Goal: Task Accomplishment & Management: Use online tool/utility

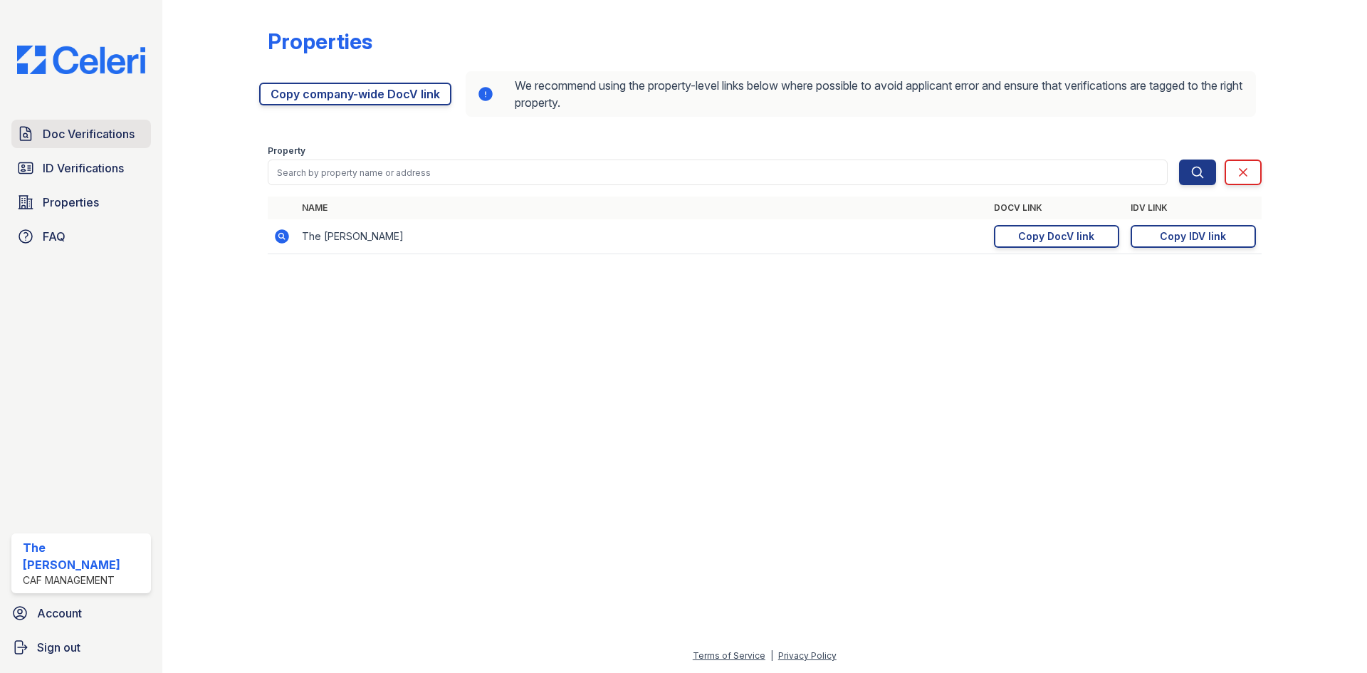
click at [73, 135] on span "Doc Verifications" at bounding box center [89, 133] width 92 height 17
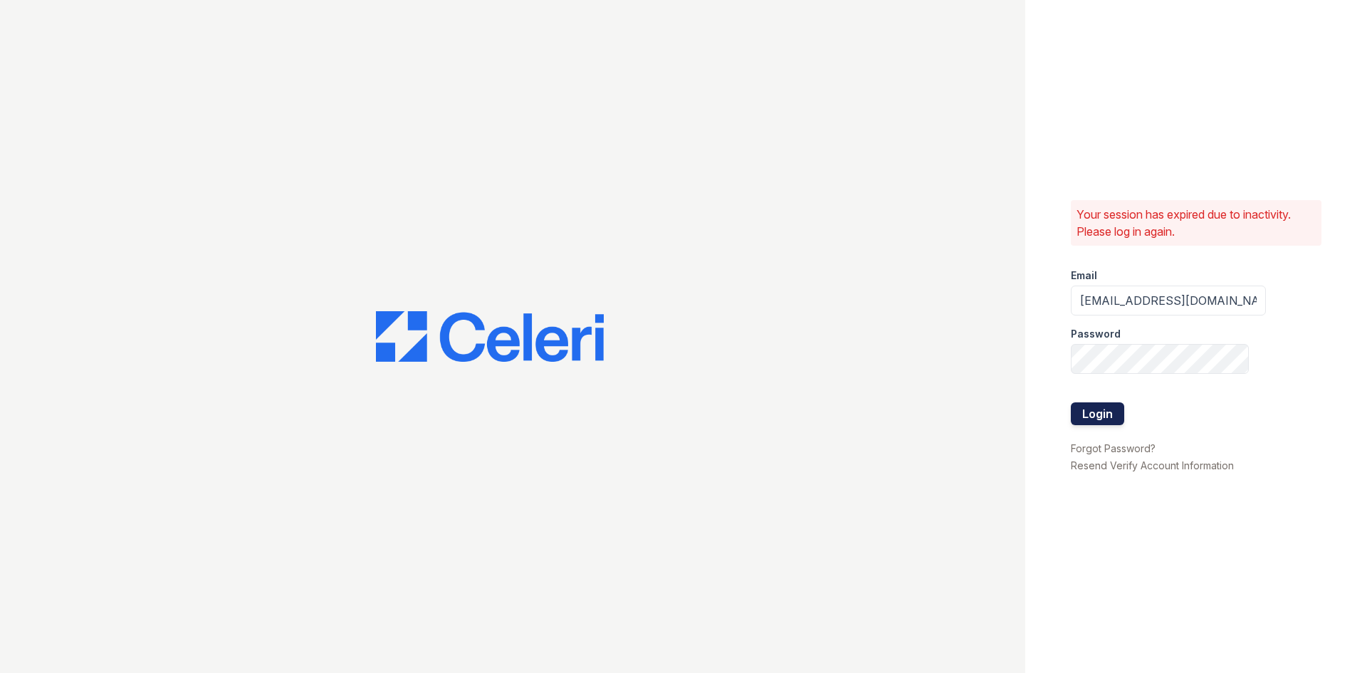
click at [1098, 411] on button "Login" at bounding box center [1096, 413] width 53 height 23
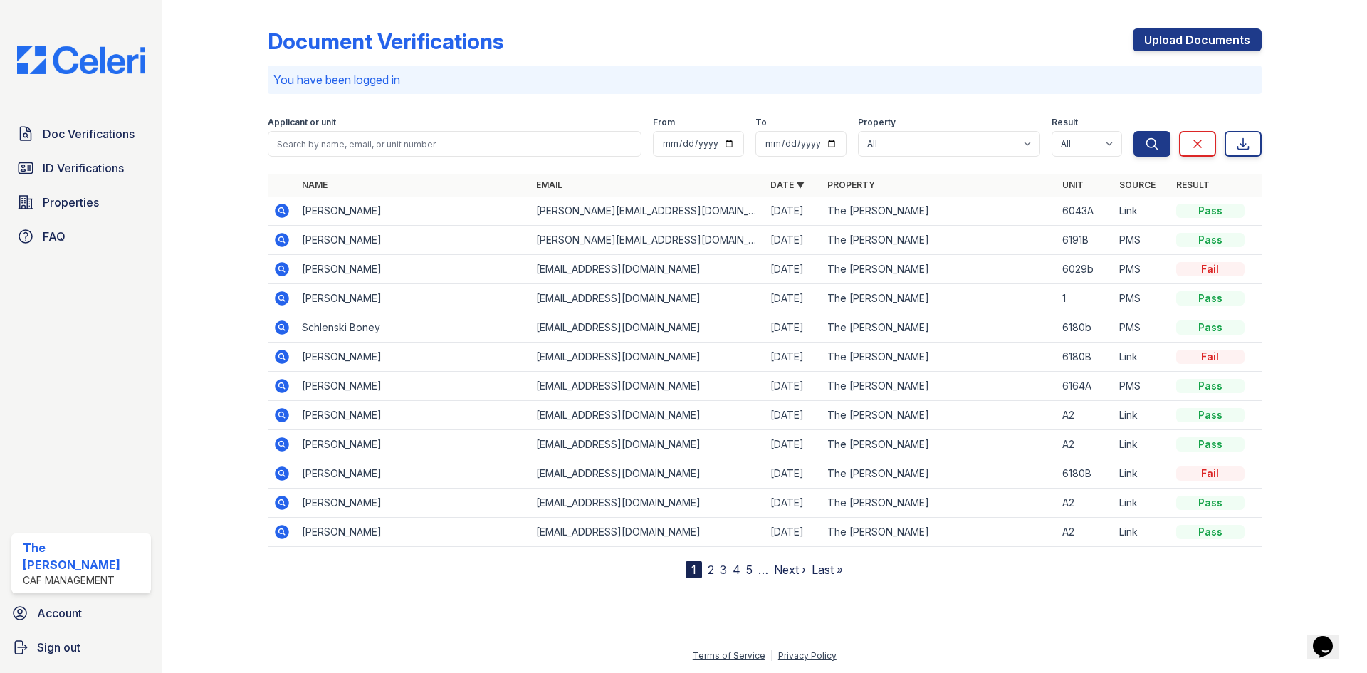
click at [710, 567] on link "2" at bounding box center [710, 569] width 6 height 14
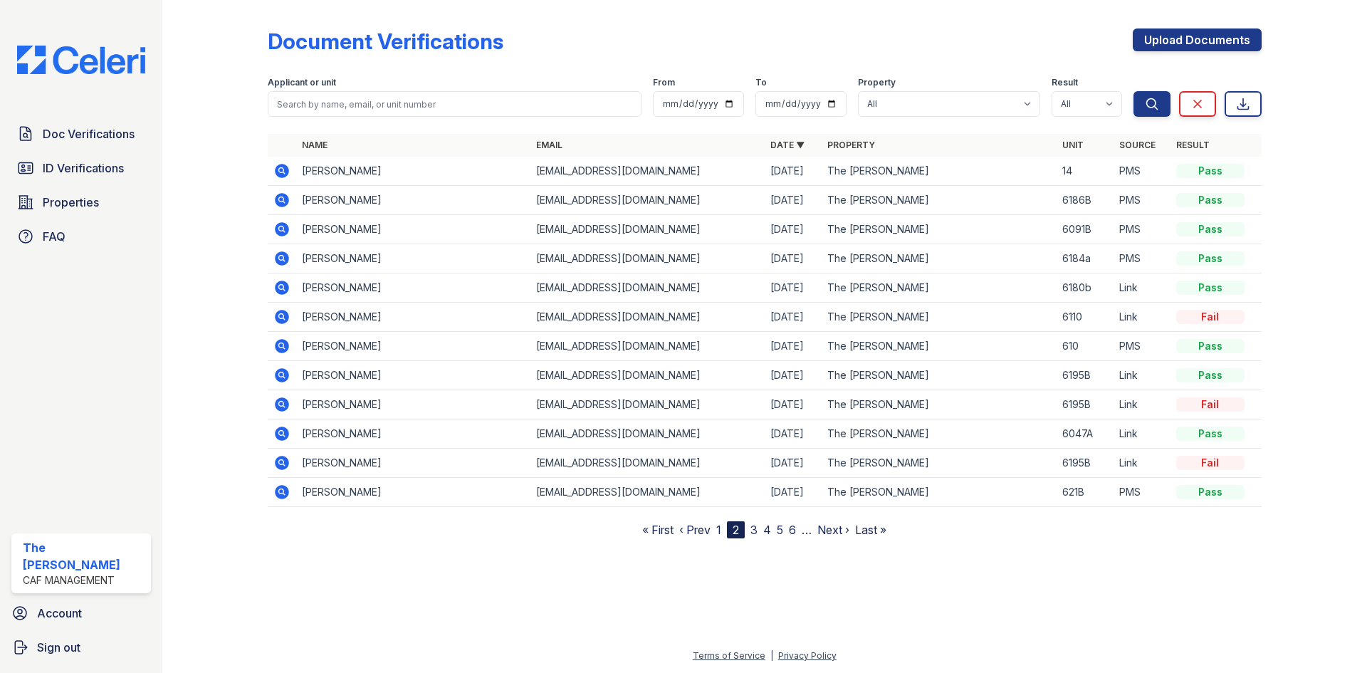
click at [754, 533] on link "3" at bounding box center [753, 529] width 7 height 14
click at [71, 210] on span "Properties" at bounding box center [71, 202] width 56 height 17
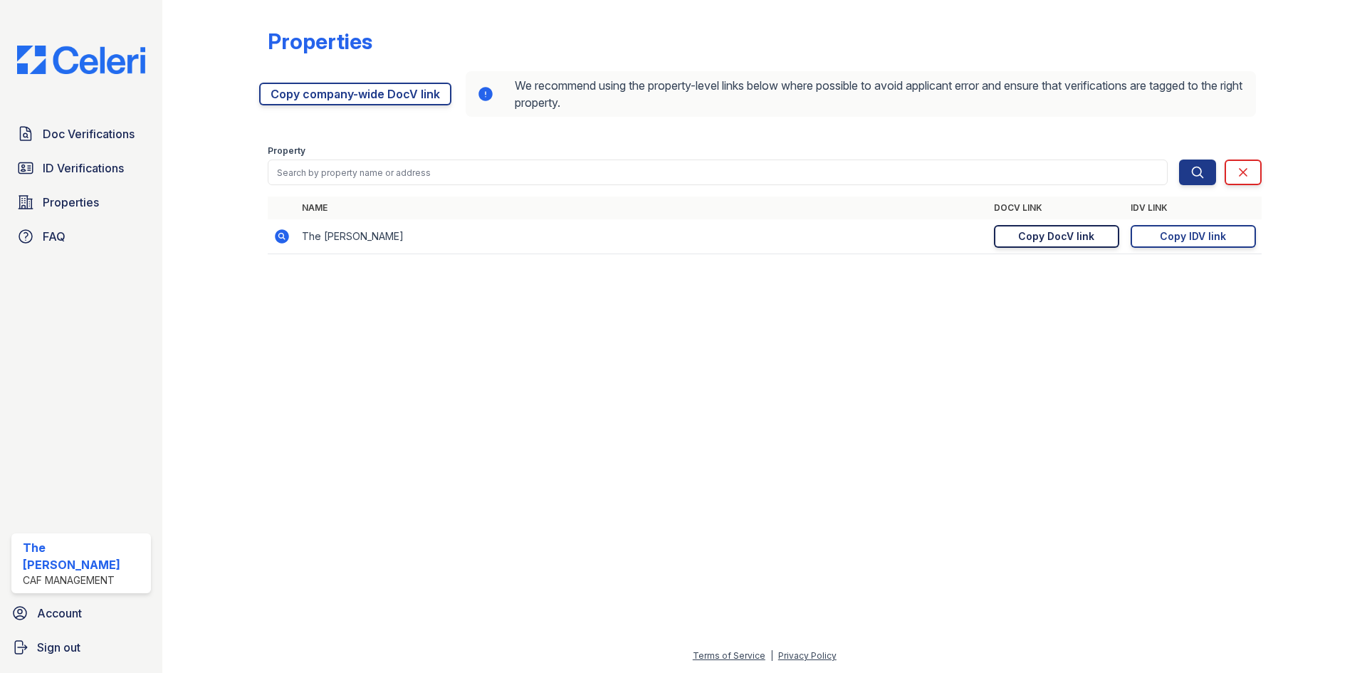
click at [1038, 236] on div "Copy DocV link" at bounding box center [1056, 236] width 76 height 14
click at [1197, 236] on div "Copy IDV link" at bounding box center [1192, 236] width 66 height 14
click at [80, 132] on span "Doc Verifications" at bounding box center [89, 133] width 92 height 17
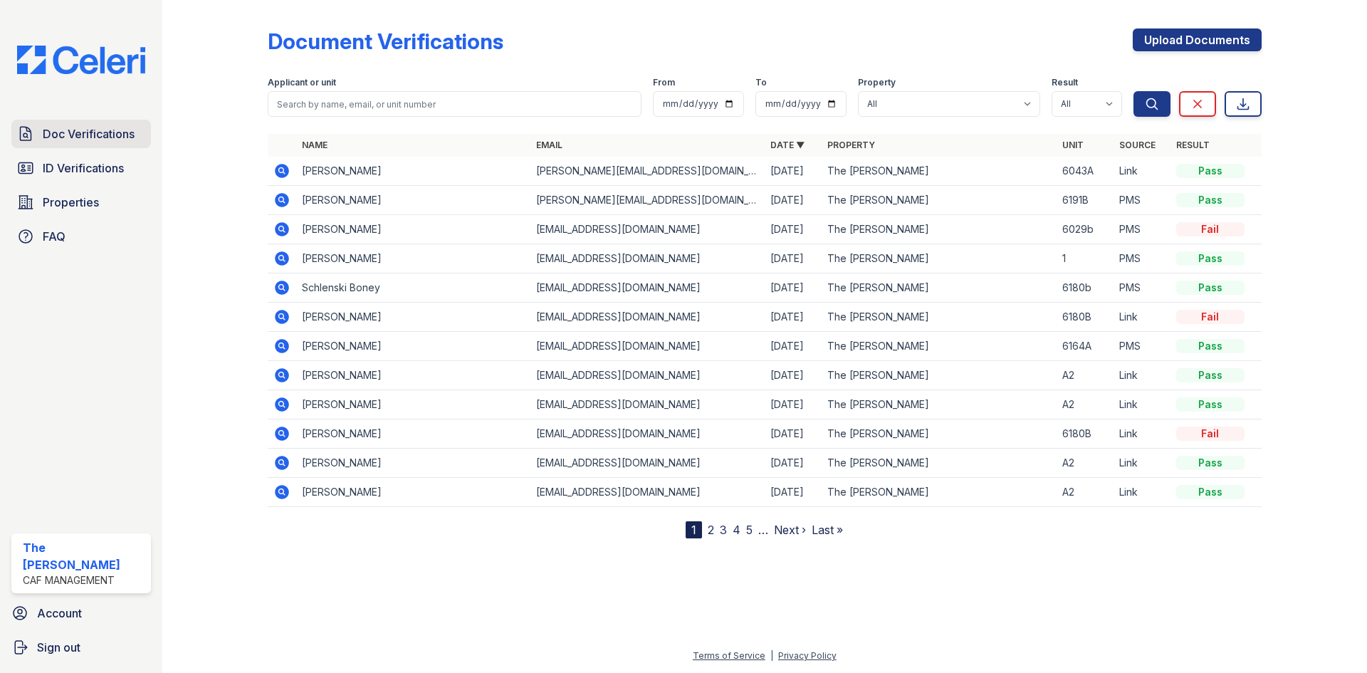
click at [75, 130] on span "Doc Verifications" at bounding box center [89, 133] width 92 height 17
click at [80, 167] on span "ID Verifications" at bounding box center [83, 167] width 81 height 17
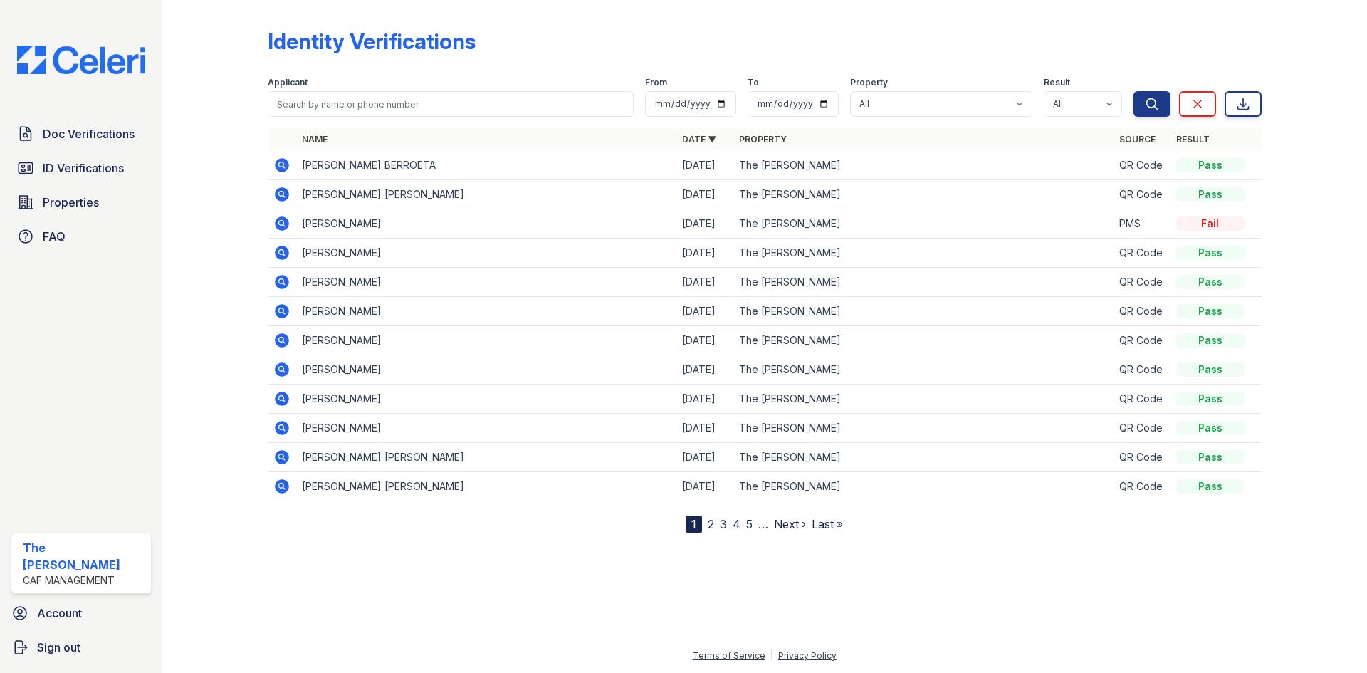
click at [284, 220] on icon at bounding box center [282, 223] width 14 height 14
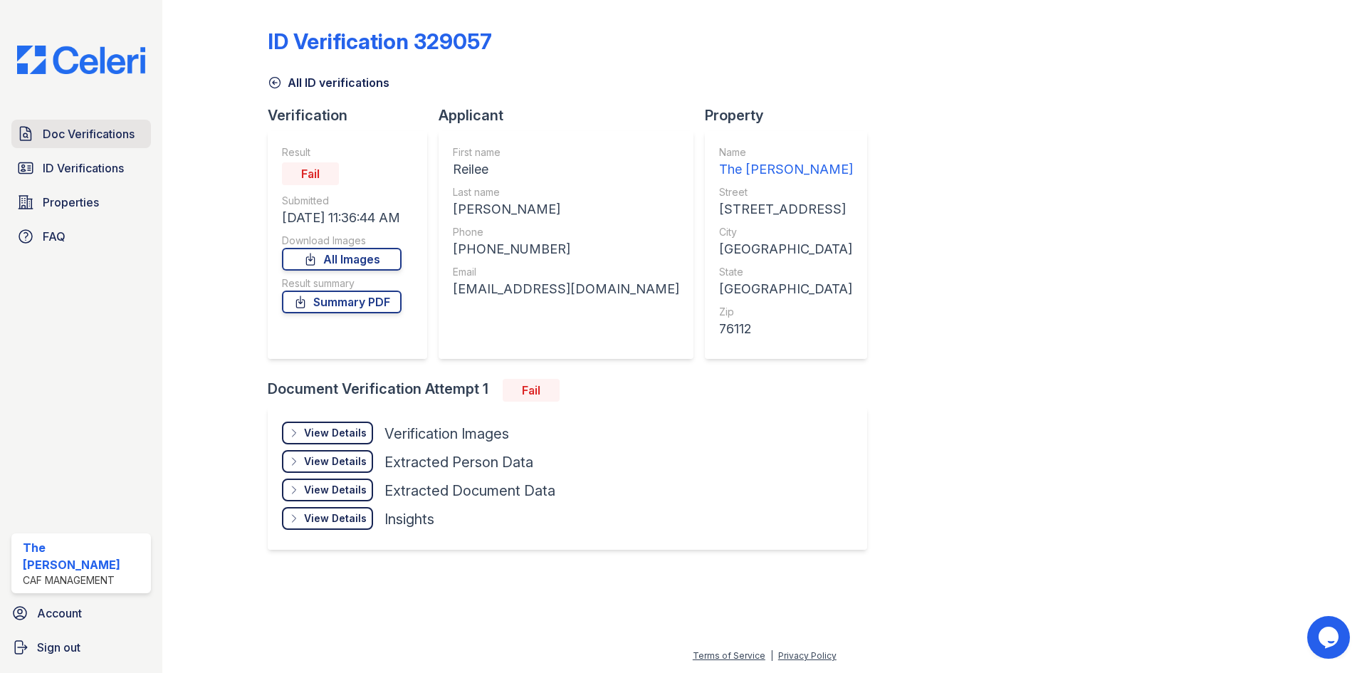
click at [88, 130] on span "Doc Verifications" at bounding box center [89, 133] width 92 height 17
